Goal: Navigation & Orientation: Find specific page/section

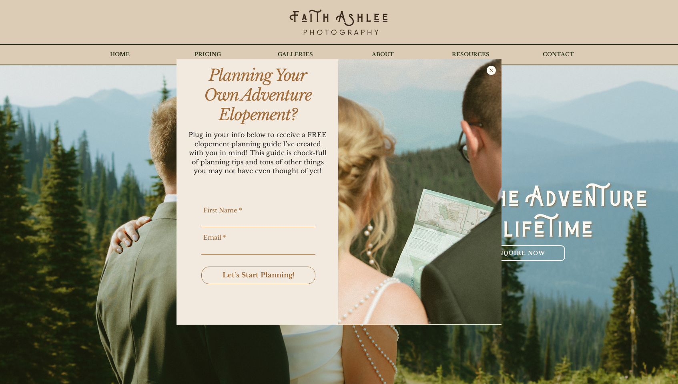
click at [488, 76] on img "Get Your Elopement Planning Guide!" at bounding box center [419, 191] width 163 height 265
click at [489, 70] on icon "Back to site" at bounding box center [491, 70] width 9 height 9
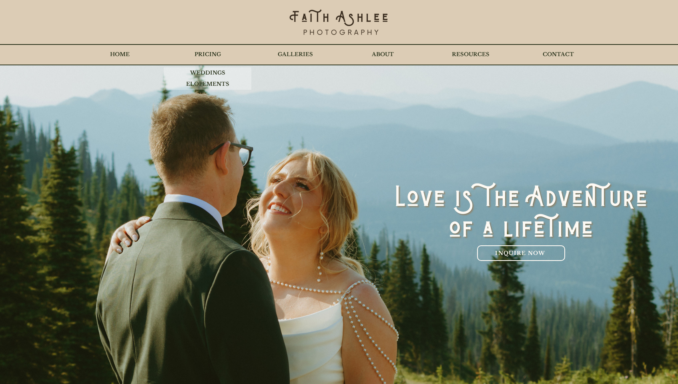
click at [216, 58] on p "PRICING" at bounding box center [208, 54] width 34 height 20
click at [215, 72] on p "WEDDINGS" at bounding box center [207, 72] width 43 height 11
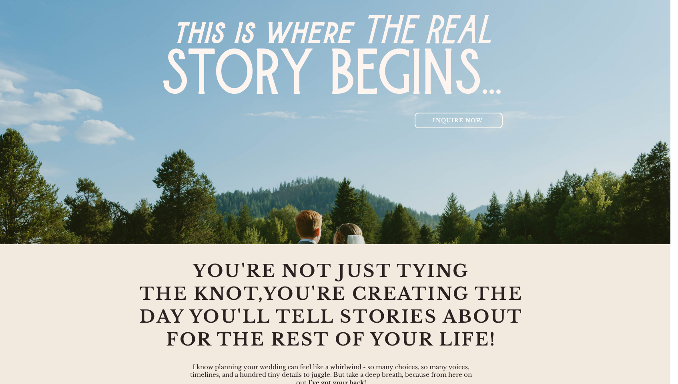
scroll to position [0, 8]
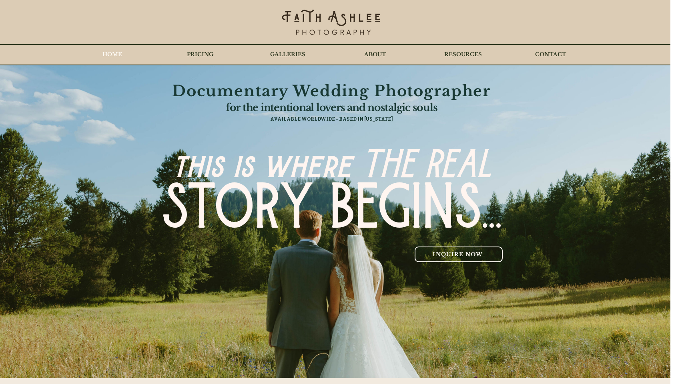
click at [121, 52] on p "HOME" at bounding box center [113, 54] width 28 height 20
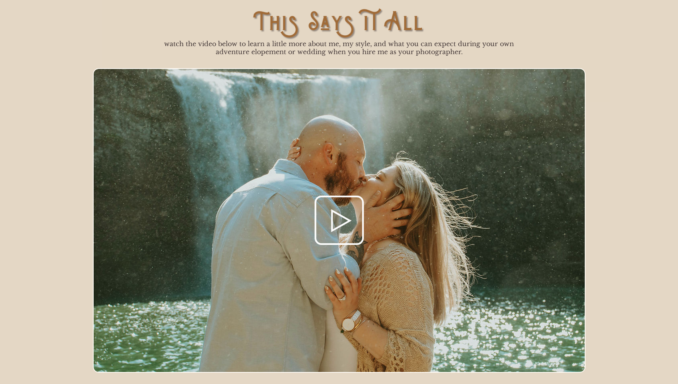
scroll to position [745, 0]
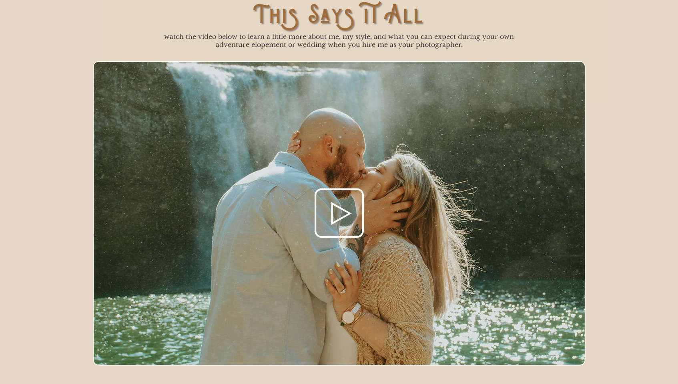
click at [334, 205] on icon "#comp-m0jvkv53 svg [data-color="1"] {fill: #ffffff;} #comp-m0jvkv53 svg [data-c…" at bounding box center [339, 212] width 71 height 71
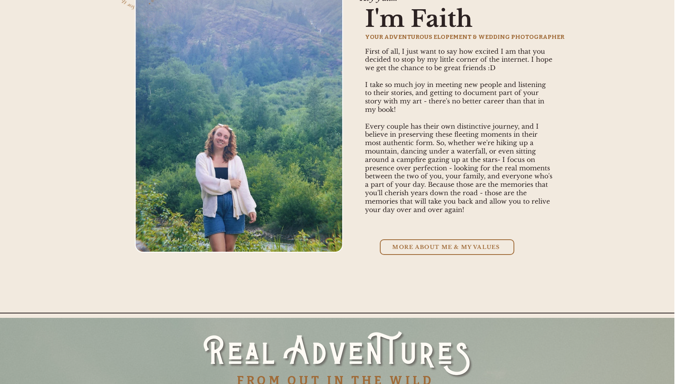
scroll to position [1588, 4]
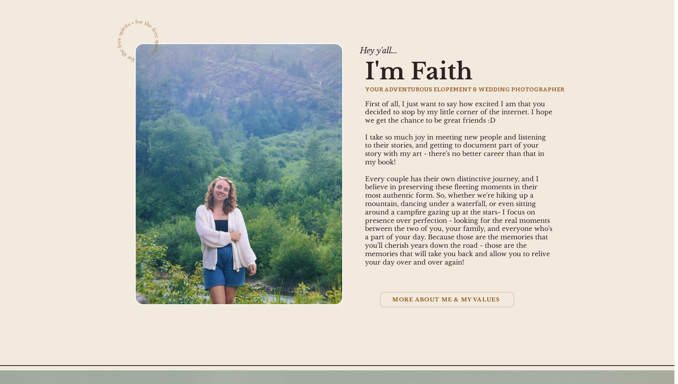
click at [419, 303] on span "MORE ABOUT ME & MY VALUES" at bounding box center [447, 299] width 108 height 7
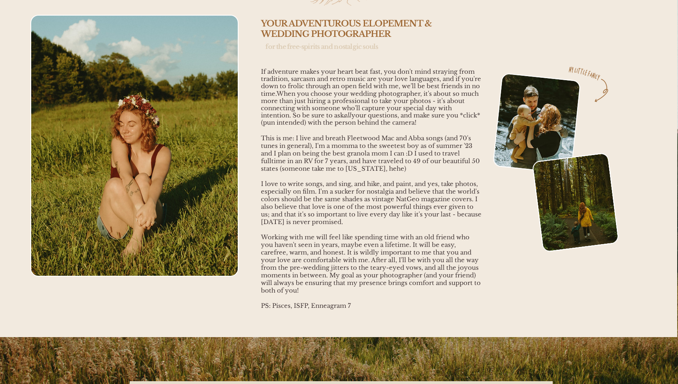
scroll to position [0, 1]
